Goal: Information Seeking & Learning: Check status

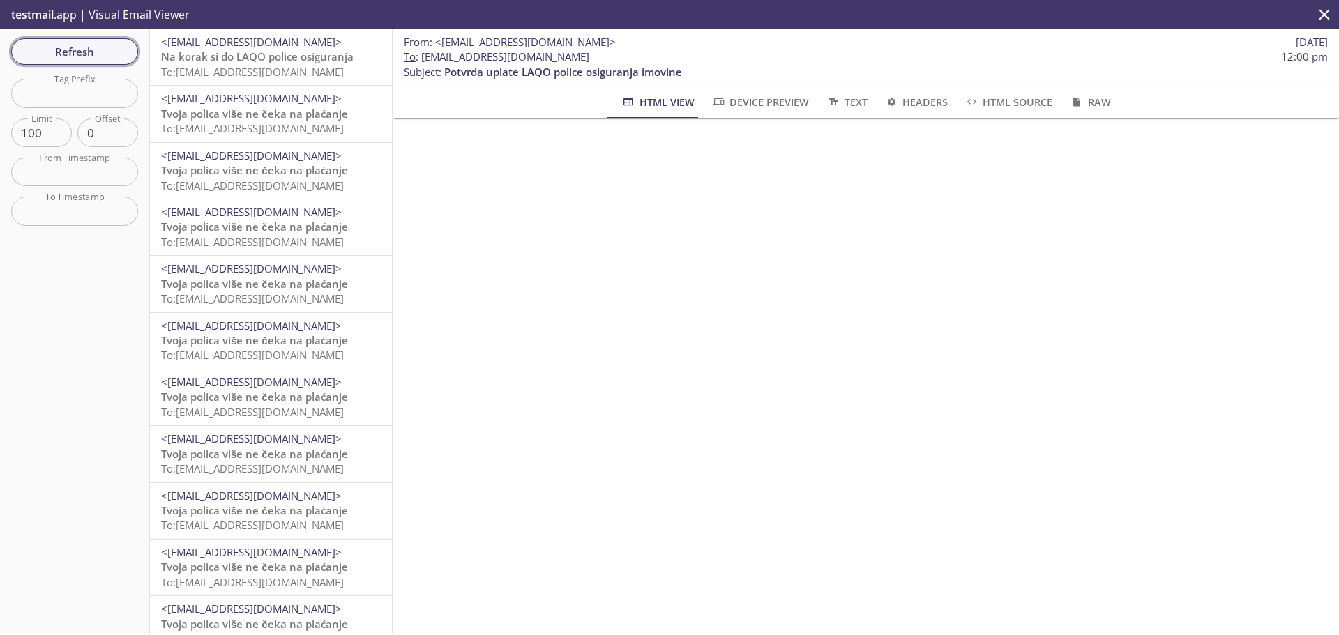
click at [95, 44] on span "Refresh" at bounding box center [74, 52] width 105 height 18
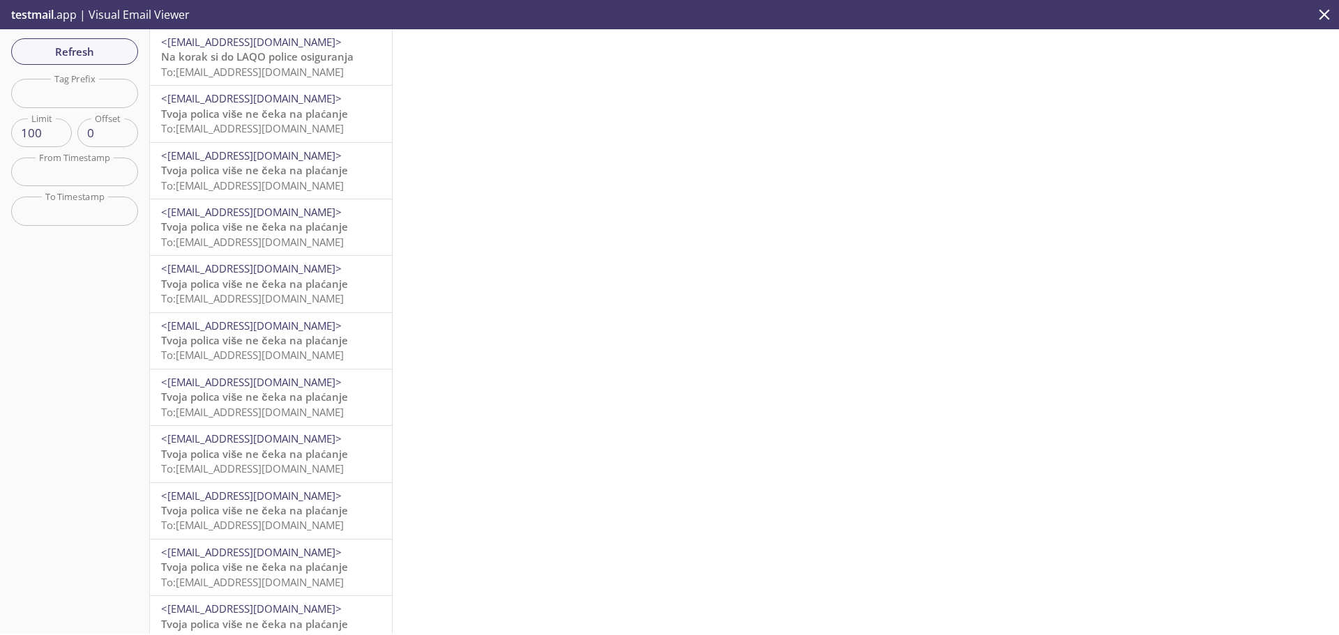
click at [67, 53] on span "Refresh" at bounding box center [74, 52] width 105 height 18
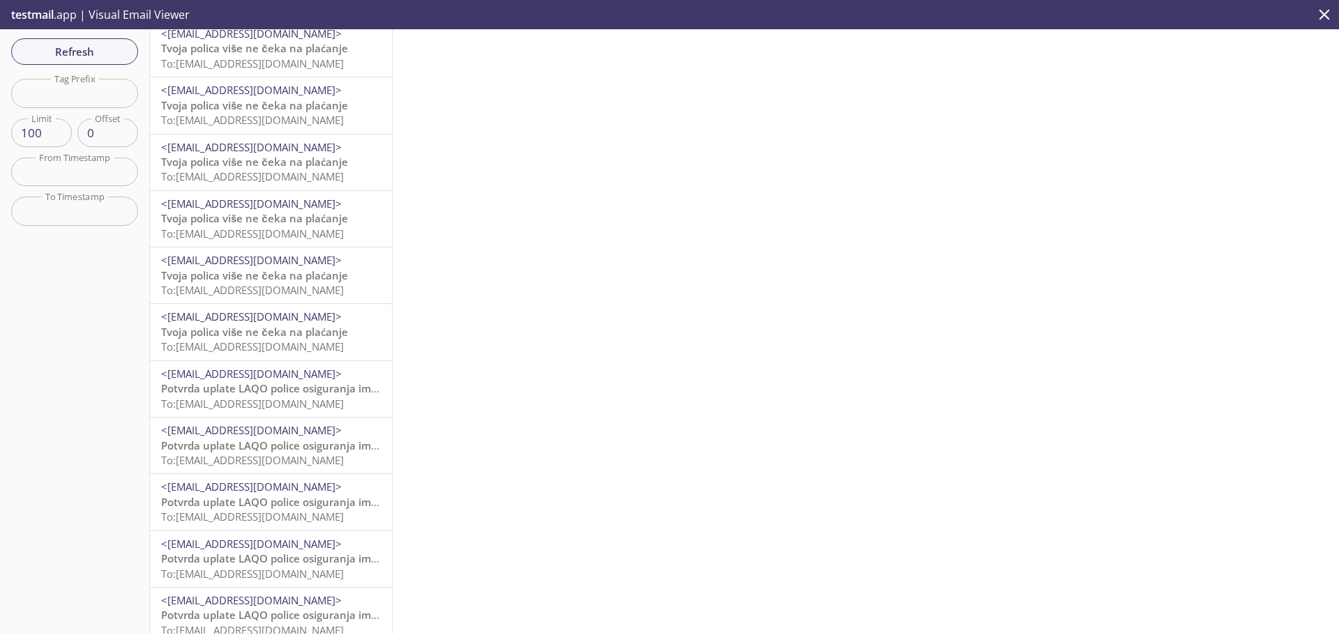
click at [302, 379] on span "<[EMAIL_ADDRESS][DOMAIN_NAME]>" at bounding box center [271, 374] width 220 height 15
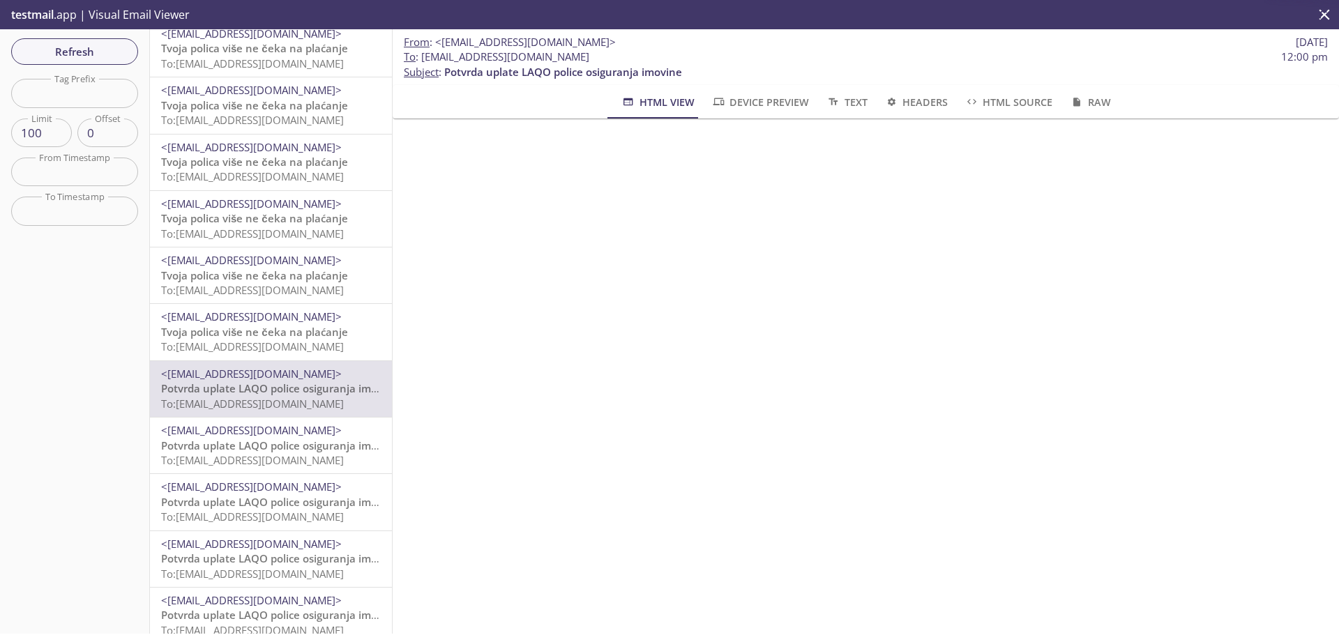
click at [302, 338] on span "Tvoja polica više ne čeka na plaćanje" at bounding box center [254, 332] width 187 height 14
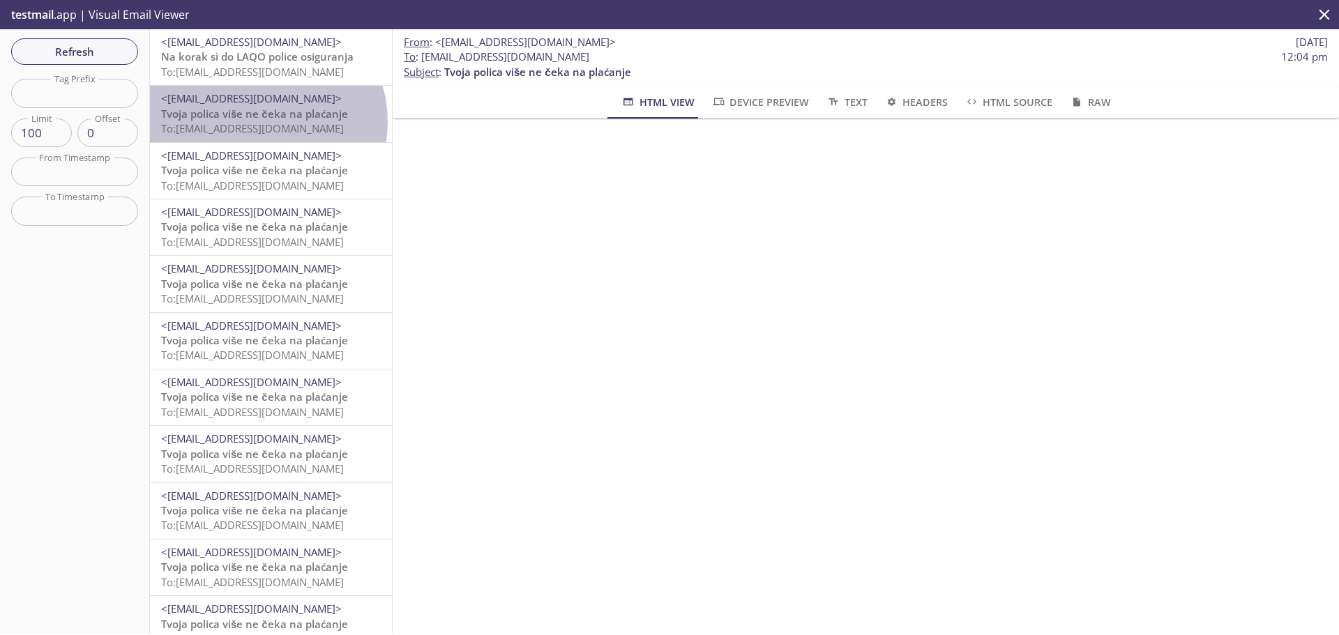
click at [261, 121] on span "To: b3tgy.i3pbtcdghvgezgjv1q4aqaic@inbox.testmail.app" at bounding box center [252, 128] width 183 height 14
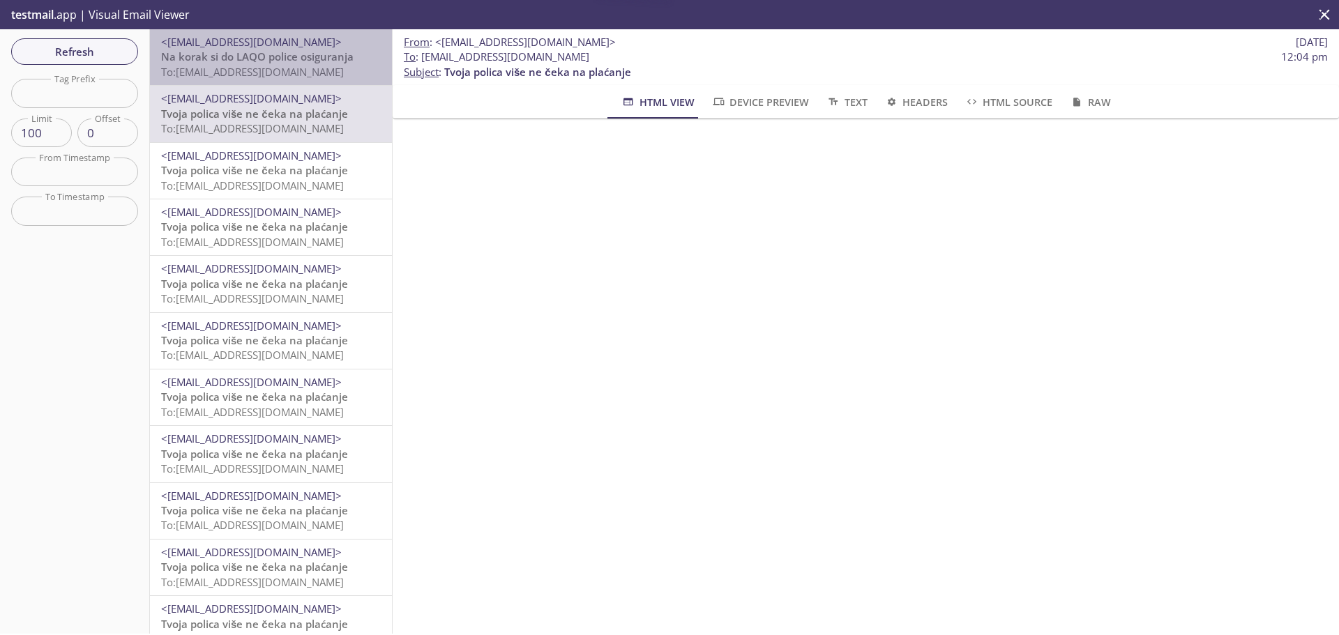
click at [273, 70] on span "To: b3tgy._mfoqnqsuzsmxxz94kd4vvik@inbox.testmail.app" at bounding box center [252, 72] width 183 height 14
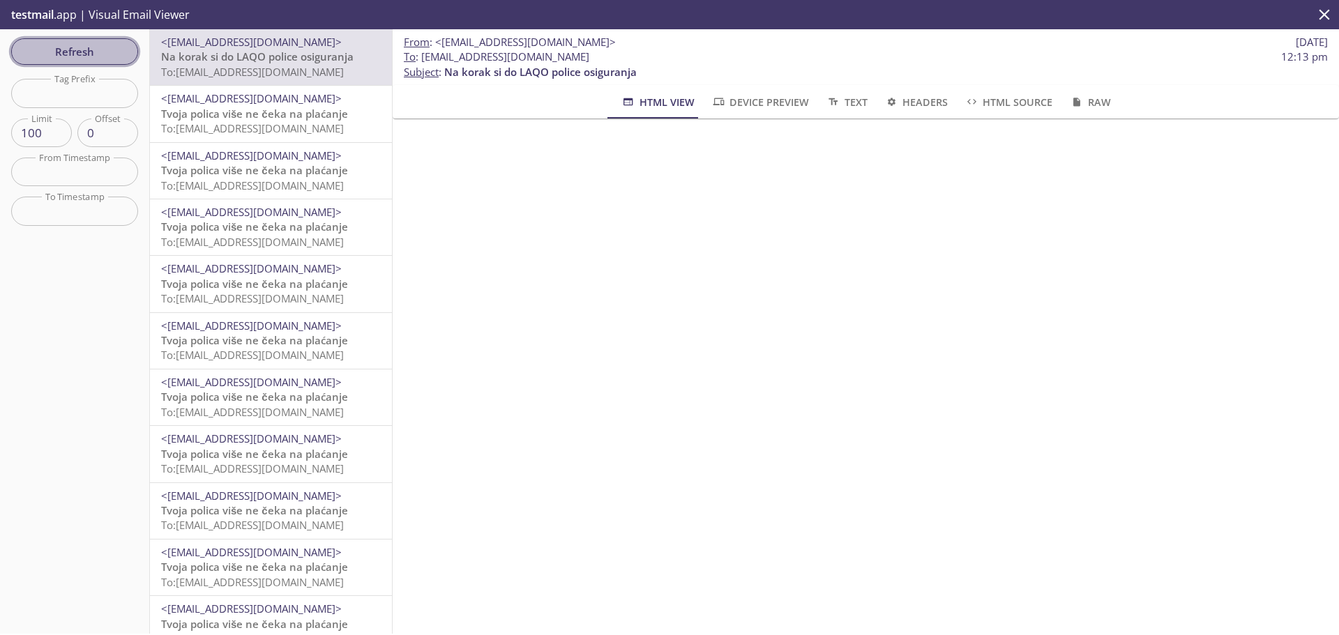
click at [89, 58] on span "Refresh" at bounding box center [74, 52] width 105 height 18
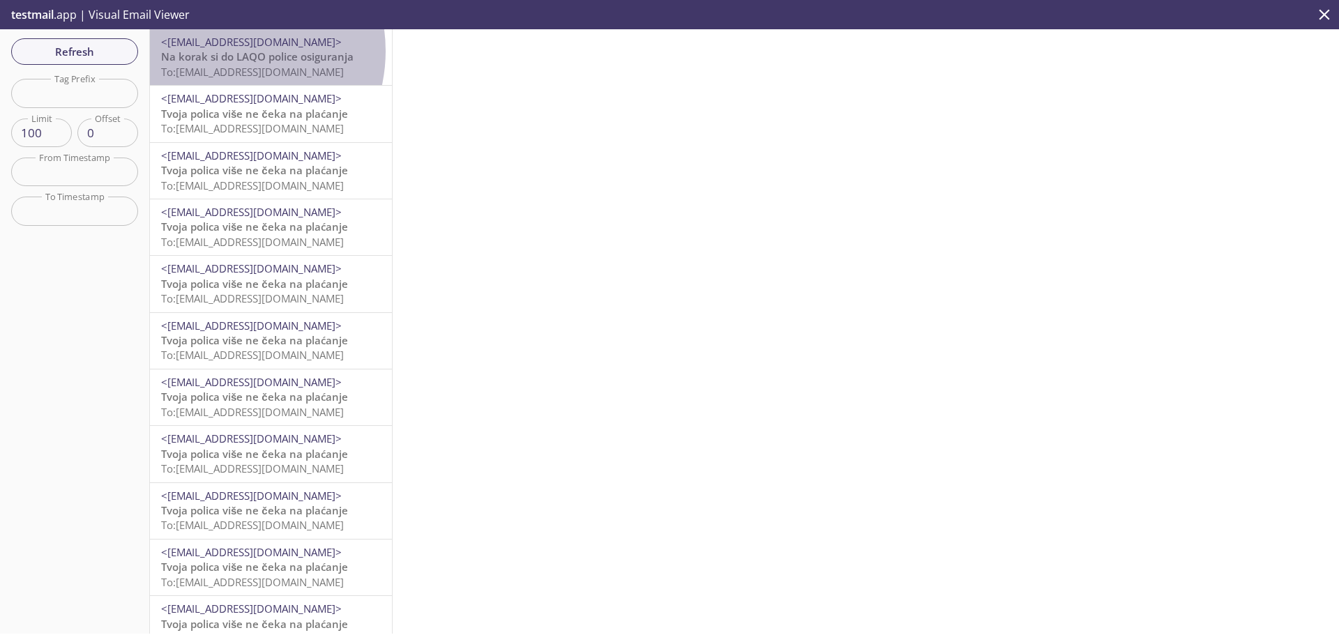
click at [222, 51] on span "Na korak si do LAQO police osiguranja" at bounding box center [257, 57] width 192 height 14
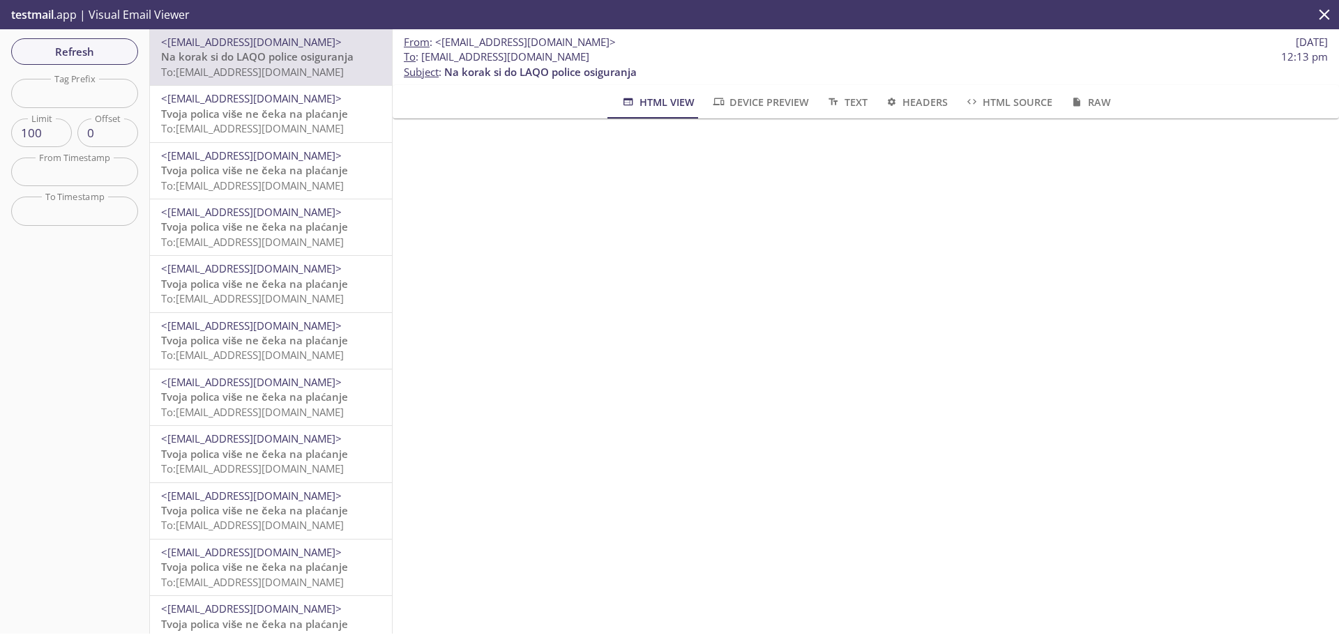
click at [273, 126] on span "To: b3tgy.i3pbtcdghvgezgjv1q4aqaic@inbox.testmail.app" at bounding box center [252, 128] width 183 height 14
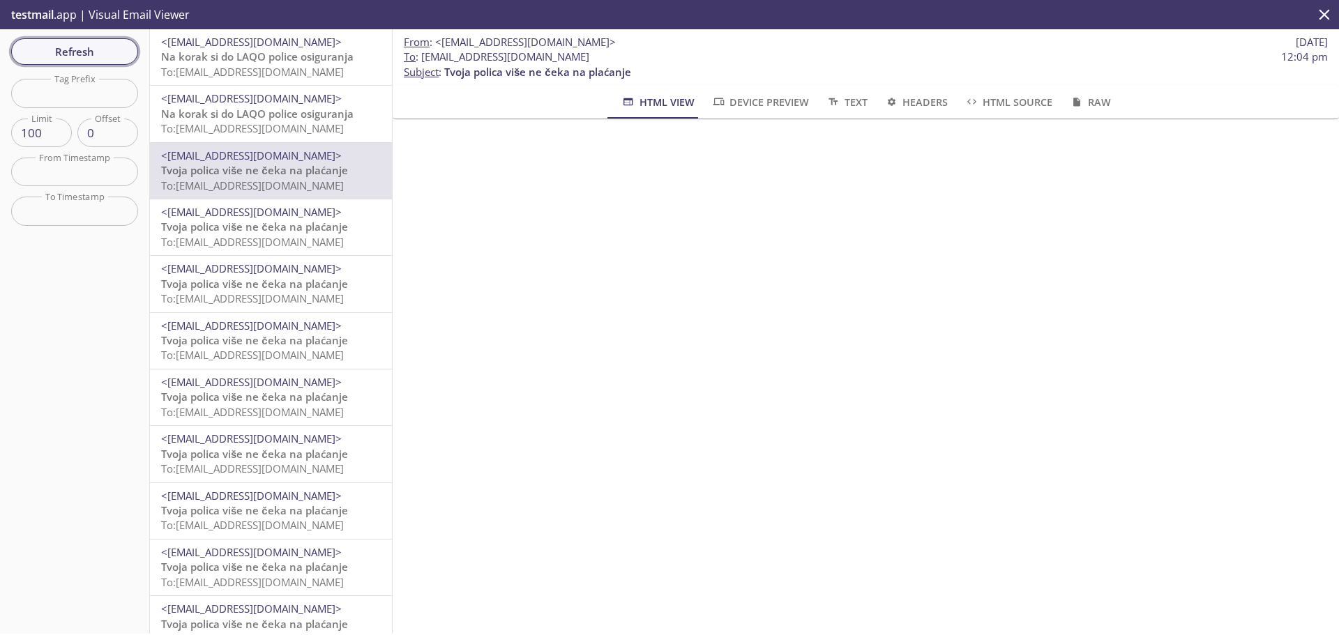
click at [97, 52] on span "Refresh" at bounding box center [74, 52] width 105 height 18
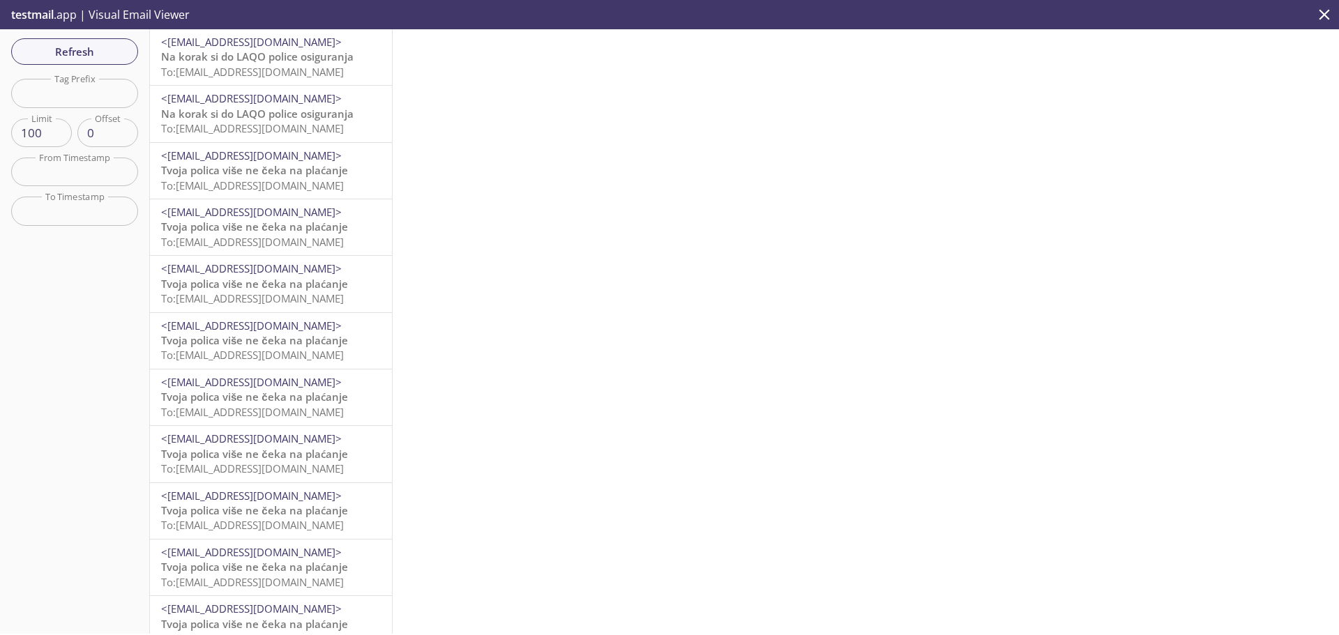
click at [215, 57] on span "Na korak si do LAQO police osiguranja" at bounding box center [257, 57] width 192 height 14
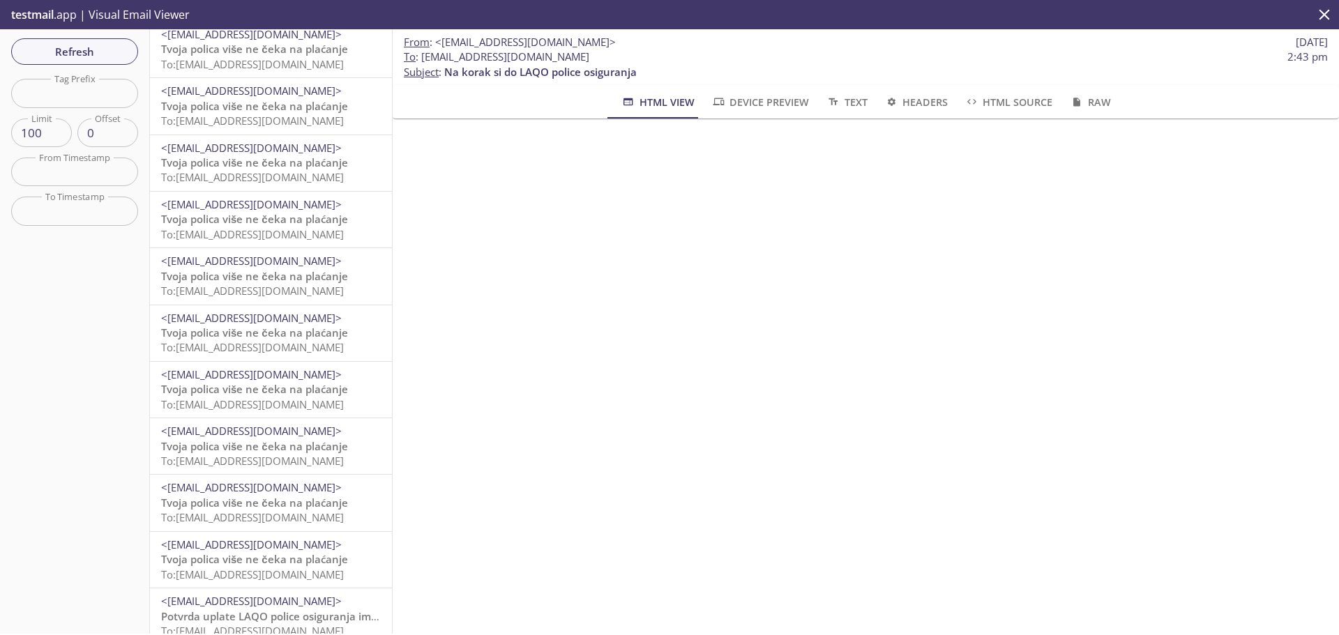
scroll to position [209, 0]
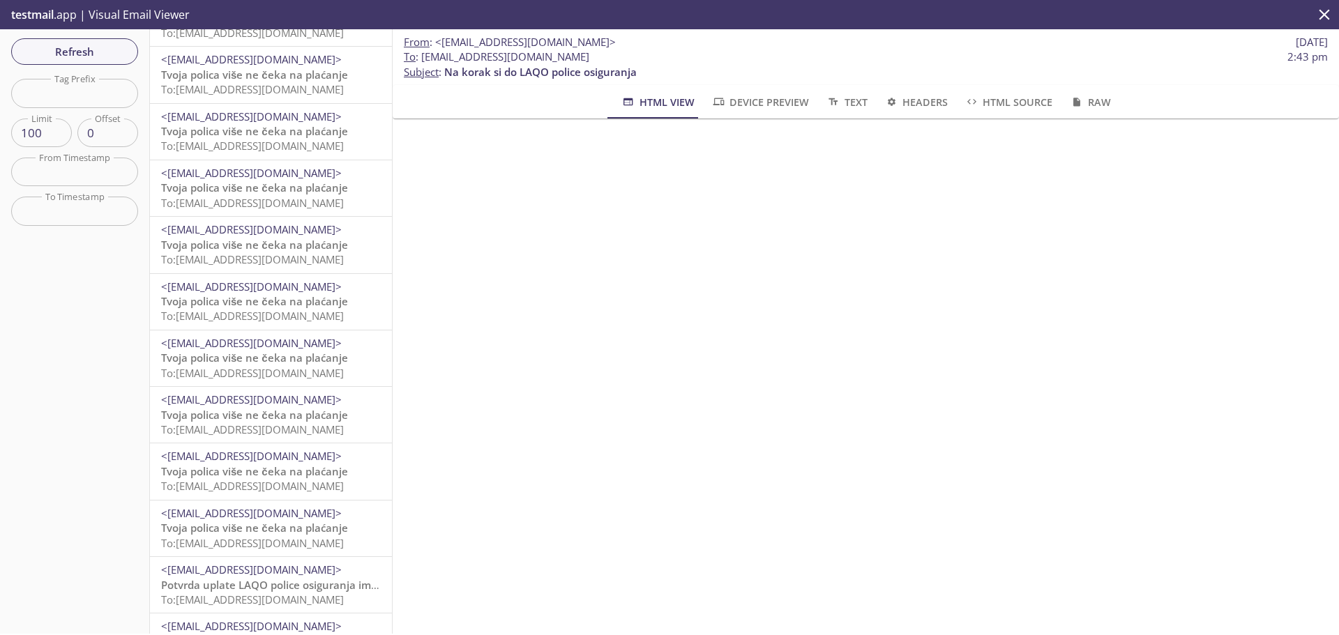
click at [266, 425] on span "To: b3tgy.kknzj8s-oi-z9_yrnn6m_zco@inbox.testmail.app" at bounding box center [252, 430] width 183 height 14
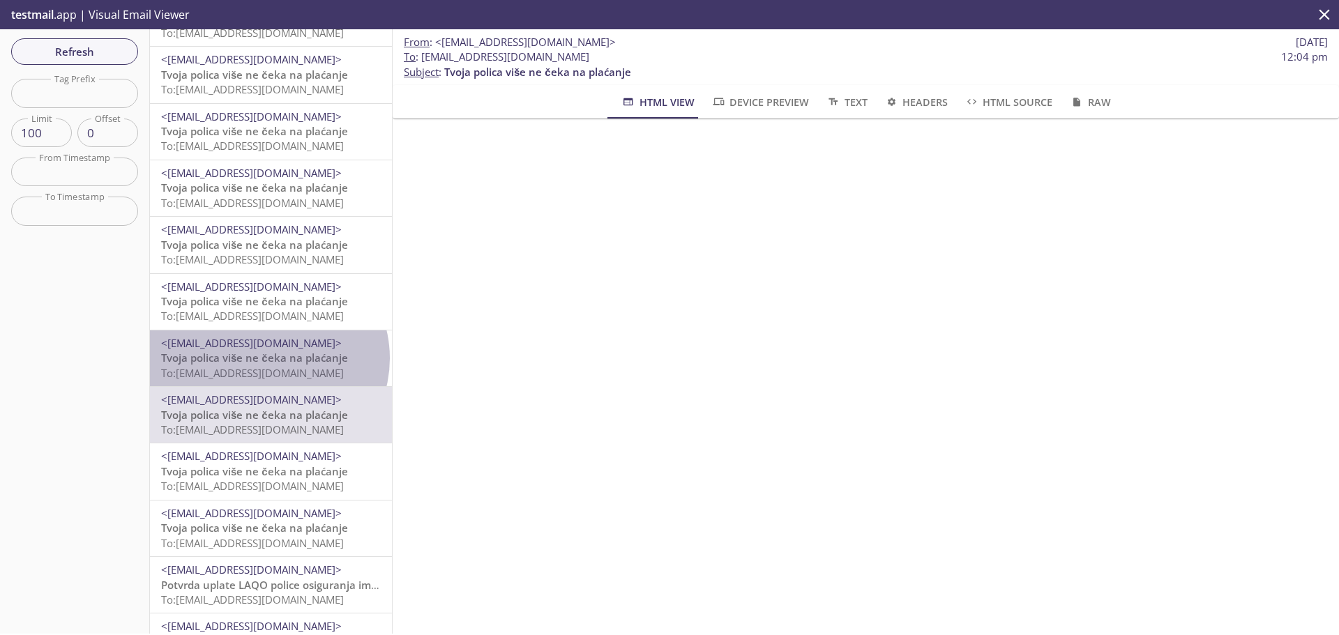
click at [268, 358] on span "Tvoja polica više ne čeka na plaćanje" at bounding box center [254, 358] width 187 height 14
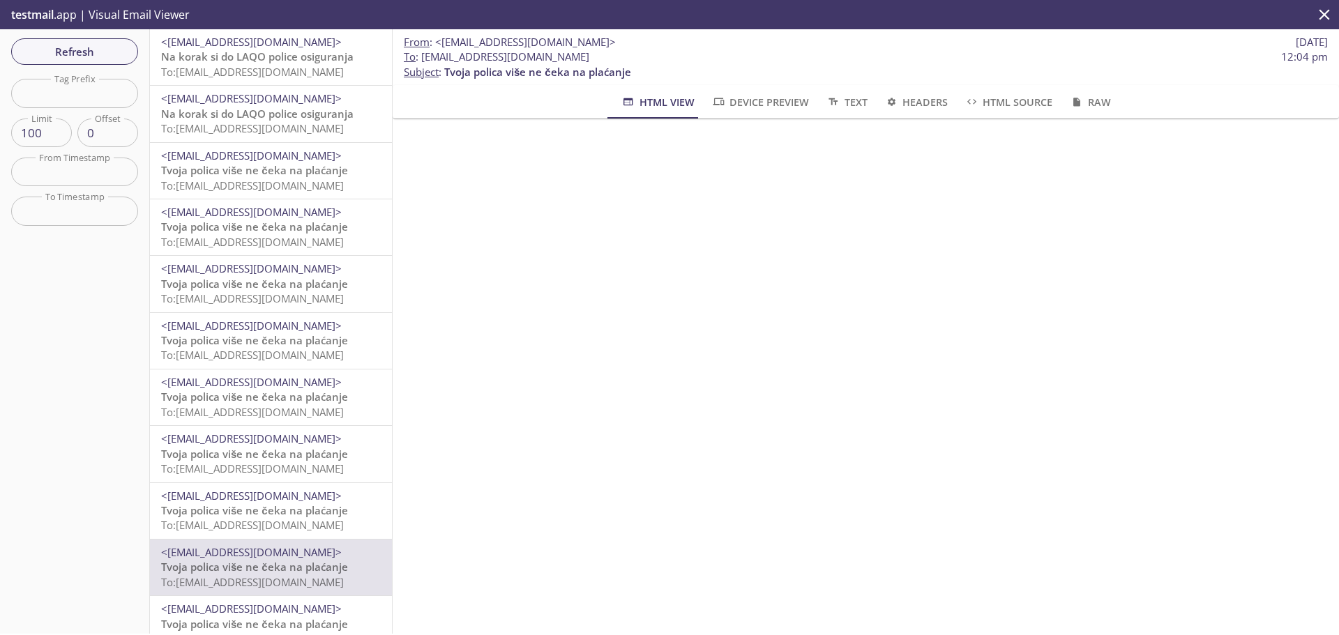
click at [243, 167] on span "Tvoja polica više ne čeka na plaćanje" at bounding box center [254, 170] width 187 height 14
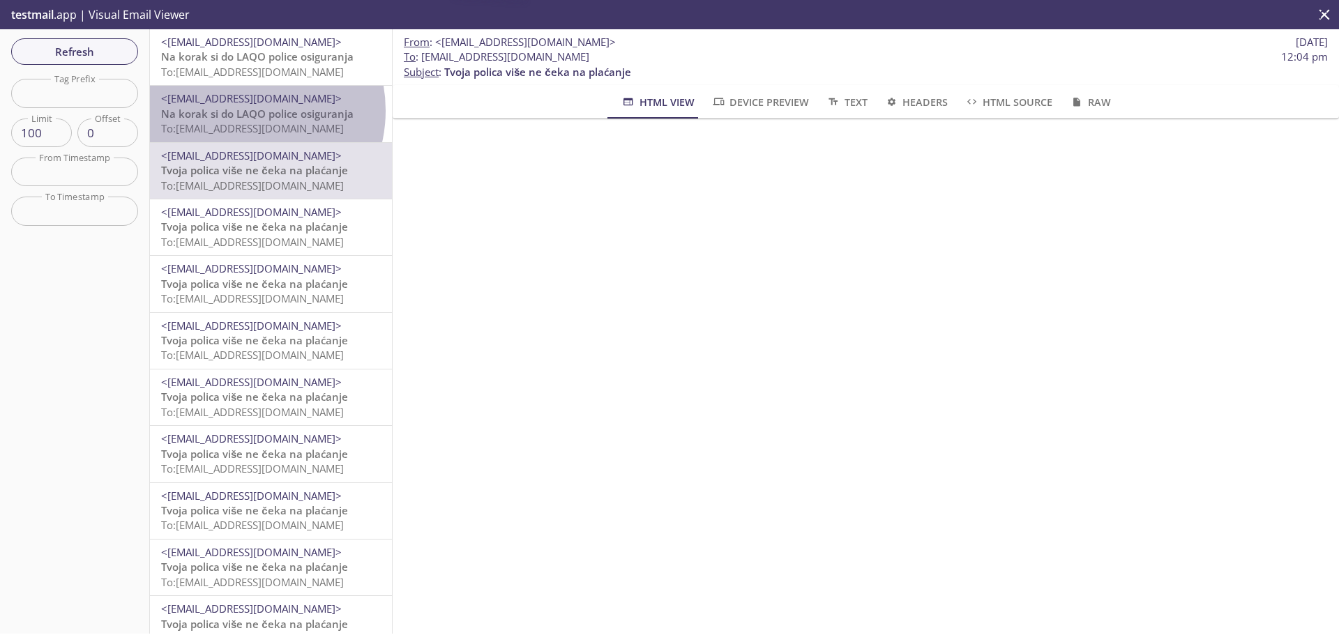
click at [243, 110] on span "Na korak si do LAQO police osiguranja" at bounding box center [257, 114] width 192 height 14
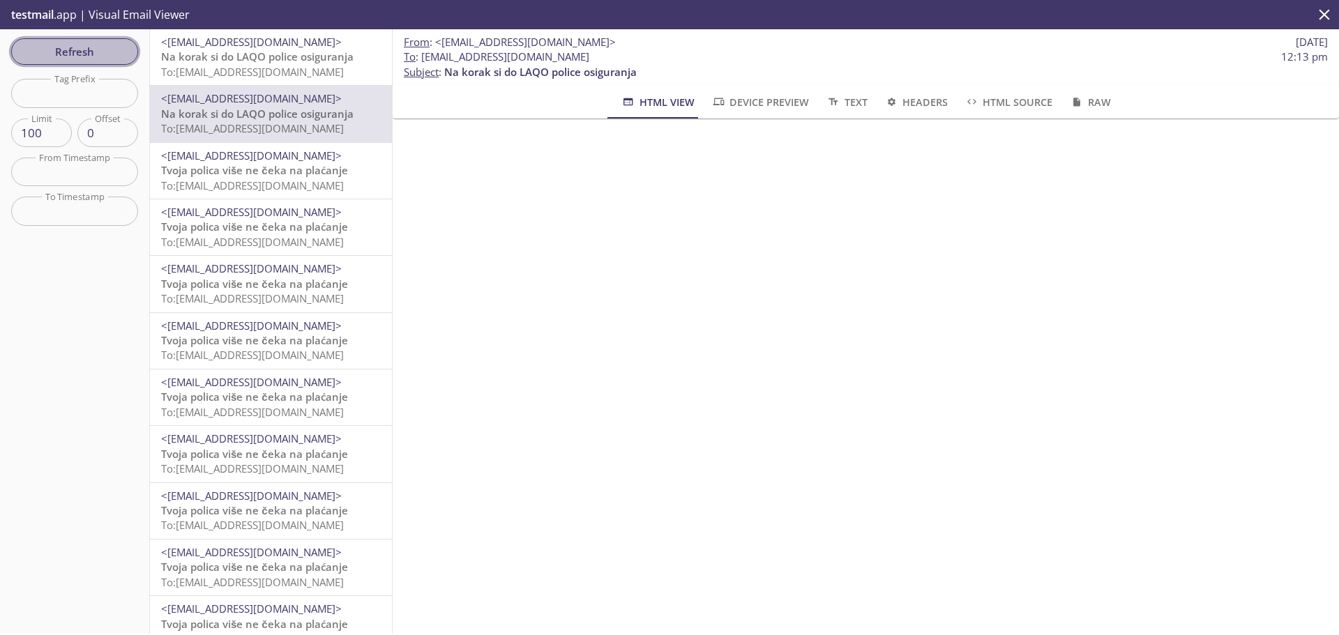
click at [89, 45] on span "Refresh" at bounding box center [74, 52] width 105 height 18
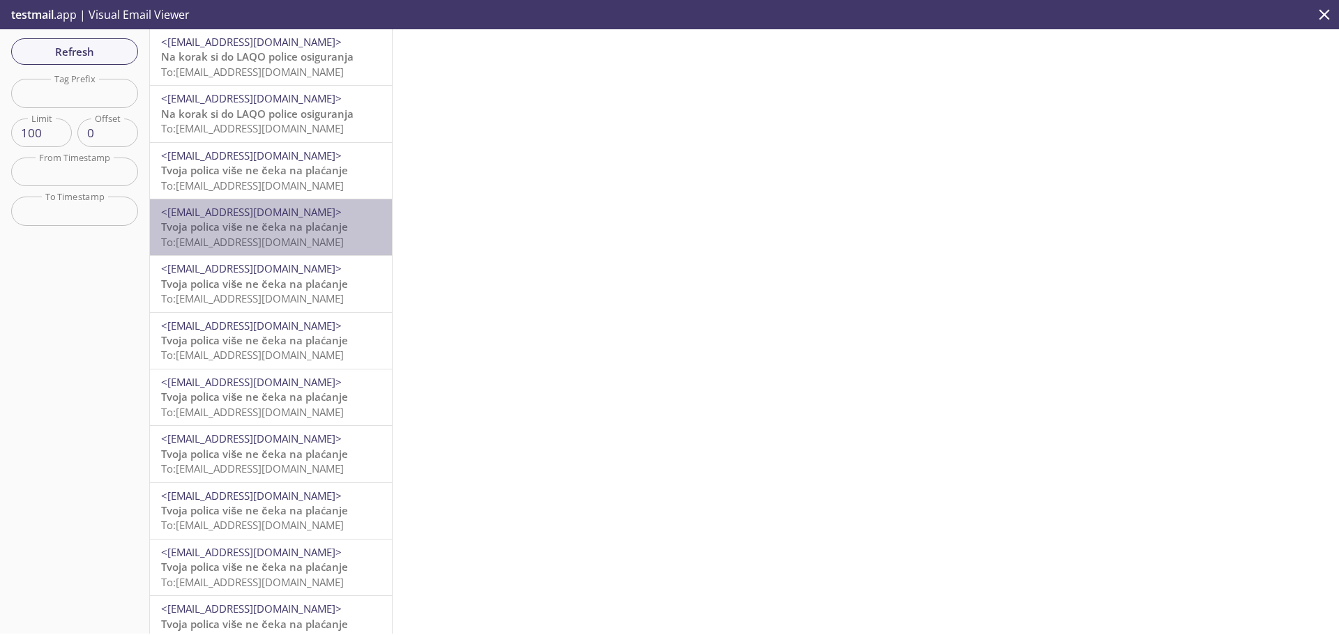
click at [277, 235] on span "To: b3tgy.lultv_k0ku8l4om0jmbqldgl@inbox.testmail.app" at bounding box center [252, 242] width 183 height 14
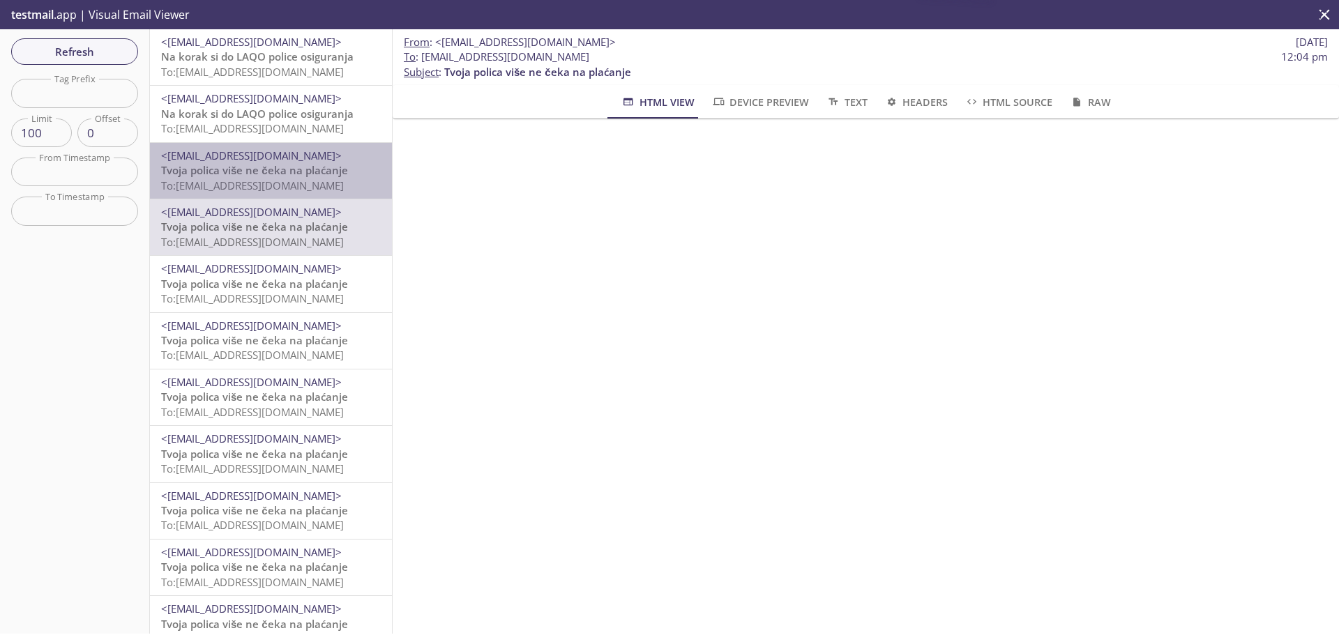
click at [279, 189] on span "To: b3tgy.i3pbtcdghvgezgjv1q4aqaic@inbox.testmail.app" at bounding box center [252, 185] width 183 height 14
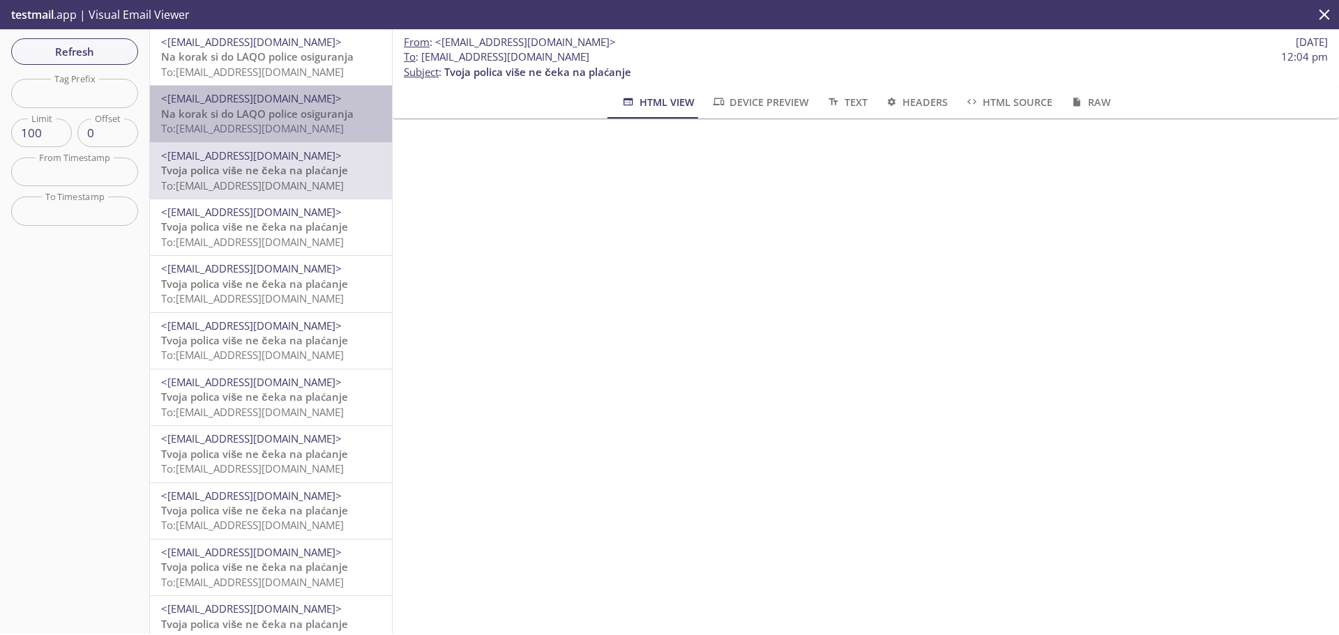
click at [277, 116] on span "Na korak si do LAQO police osiguranja" at bounding box center [257, 114] width 192 height 14
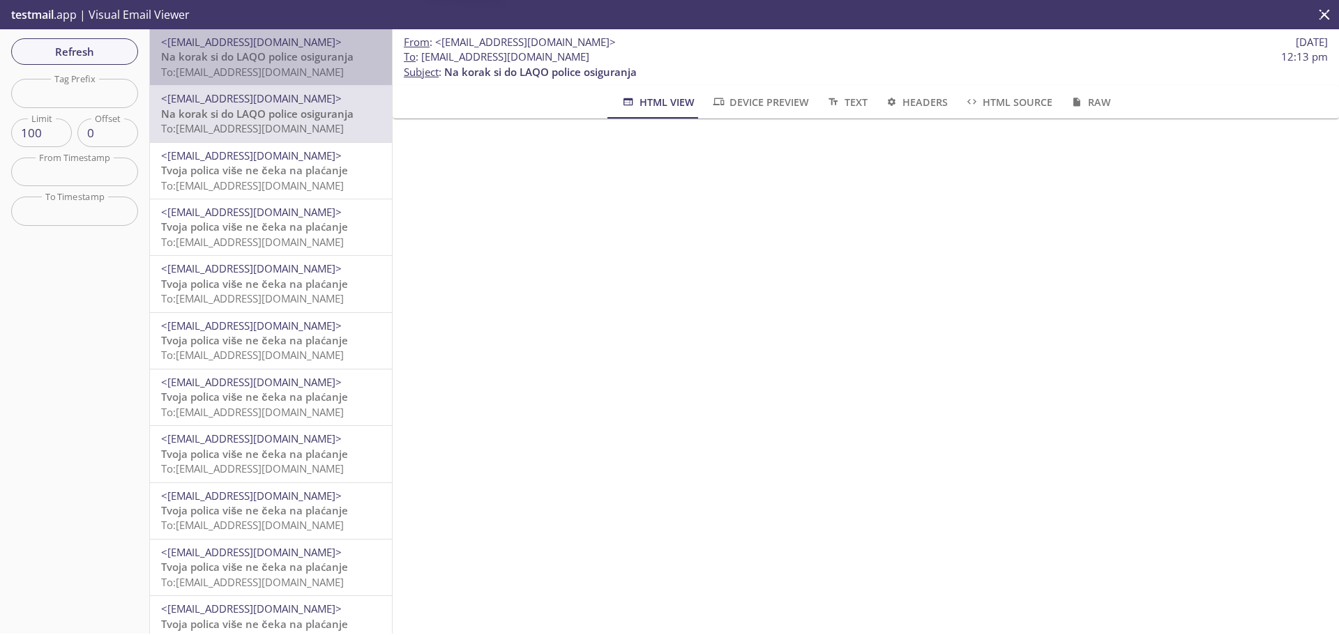
click at [285, 61] on span "Na korak si do LAQO police osiguranja" at bounding box center [257, 57] width 192 height 14
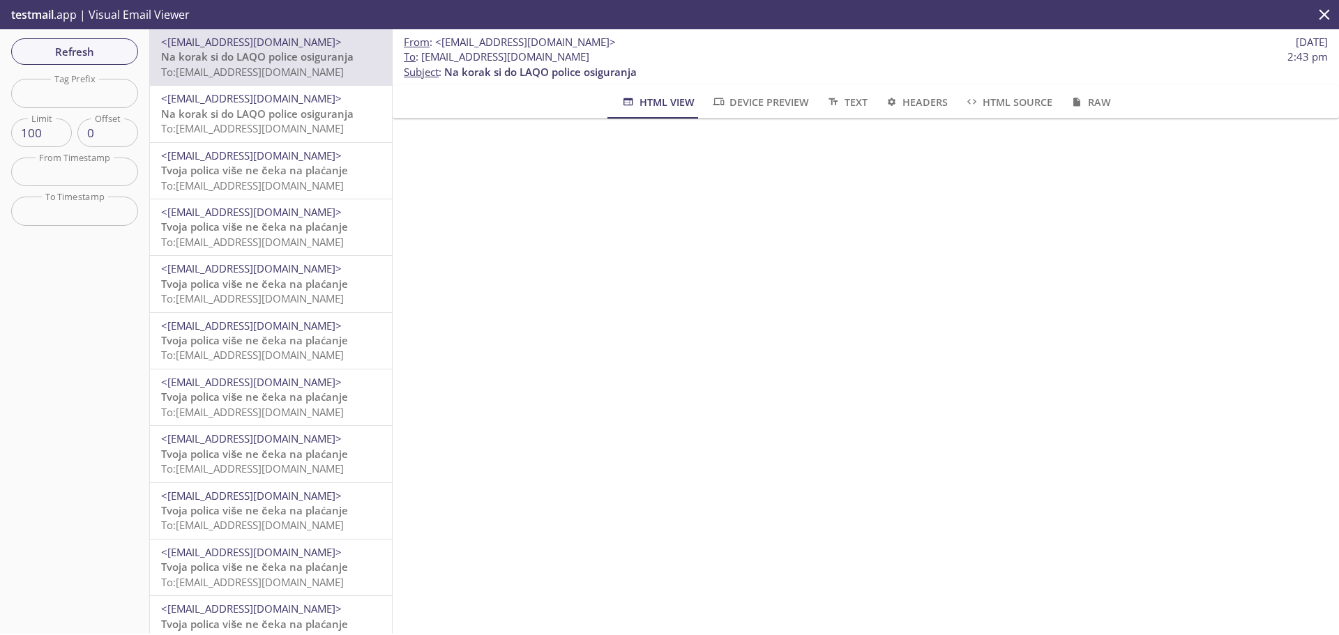
click at [59, 17] on p "testmail .app | Visual Email Viewer" at bounding box center [99, 14] width 198 height 29
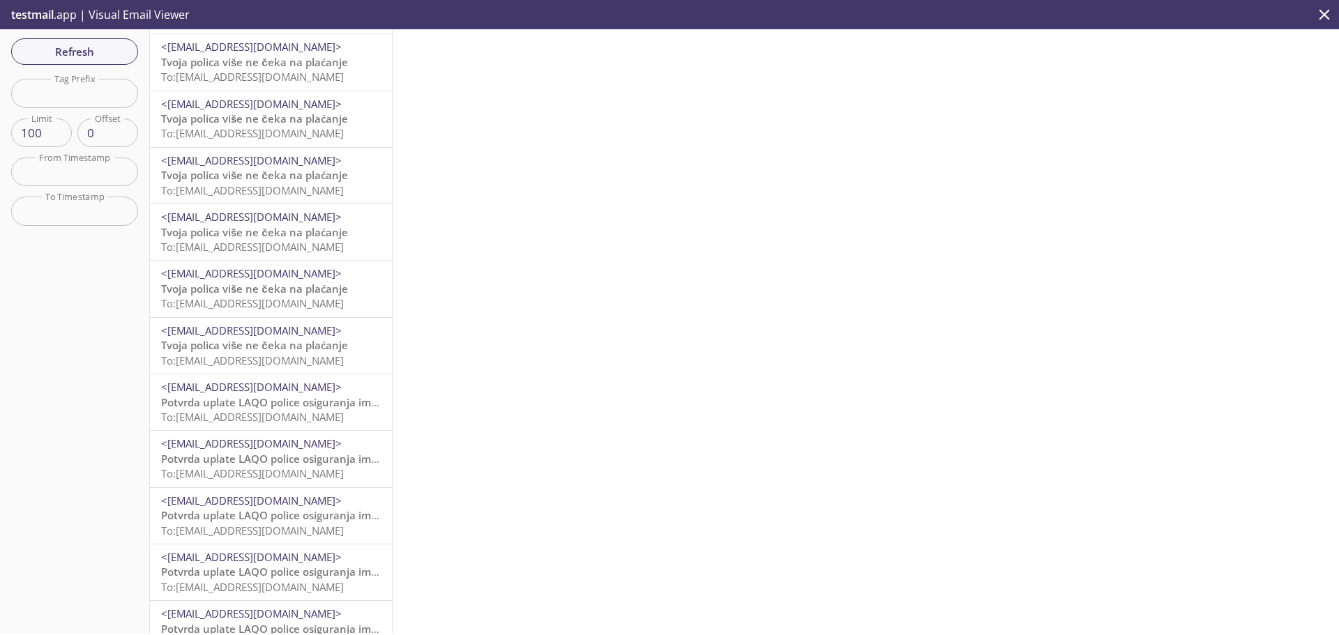
scroll to position [418, 0]
